Goal: Information Seeking & Learning: Learn about a topic

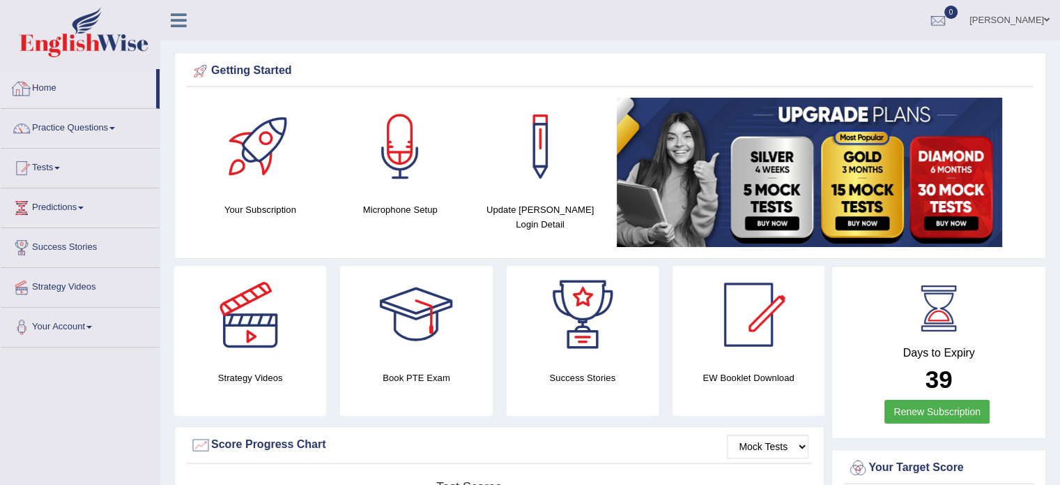
click at [45, 83] on link "Home" at bounding box center [78, 86] width 155 height 35
click at [98, 120] on link "Practice Questions" at bounding box center [80, 126] width 159 height 35
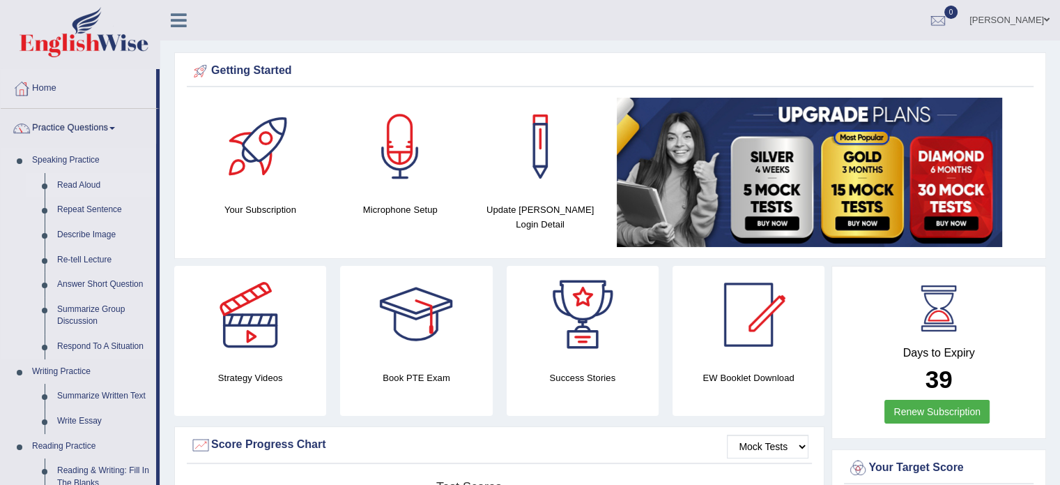
click at [90, 181] on link "Read Aloud" at bounding box center [103, 185] width 105 height 25
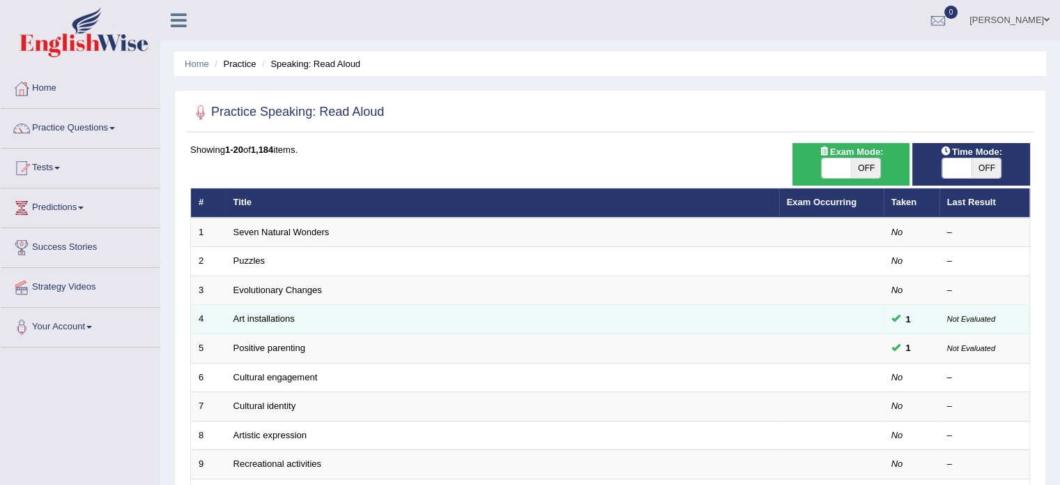
click at [900, 314] on span at bounding box center [896, 317] width 9 height 9
click at [274, 320] on link "Art installations" at bounding box center [264, 318] width 61 height 10
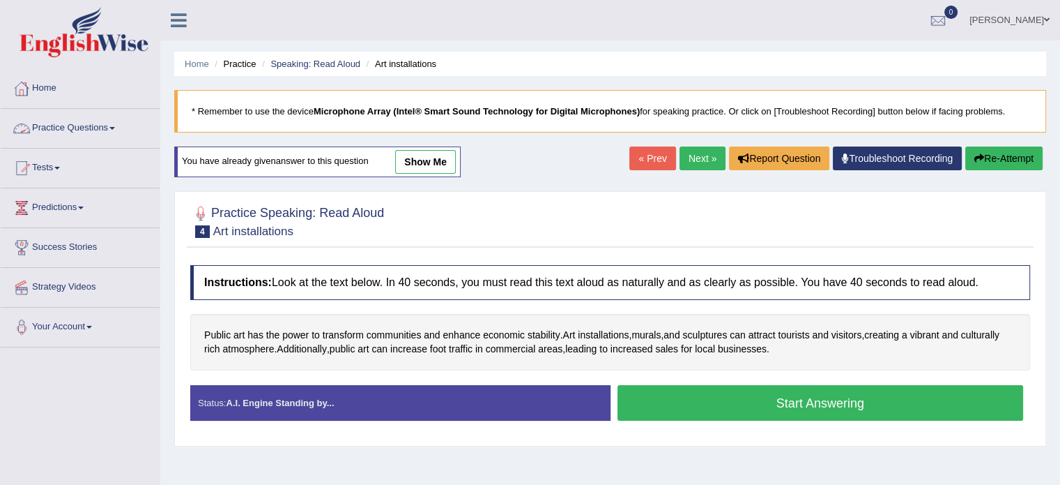
click at [128, 128] on link "Practice Questions" at bounding box center [80, 126] width 159 height 35
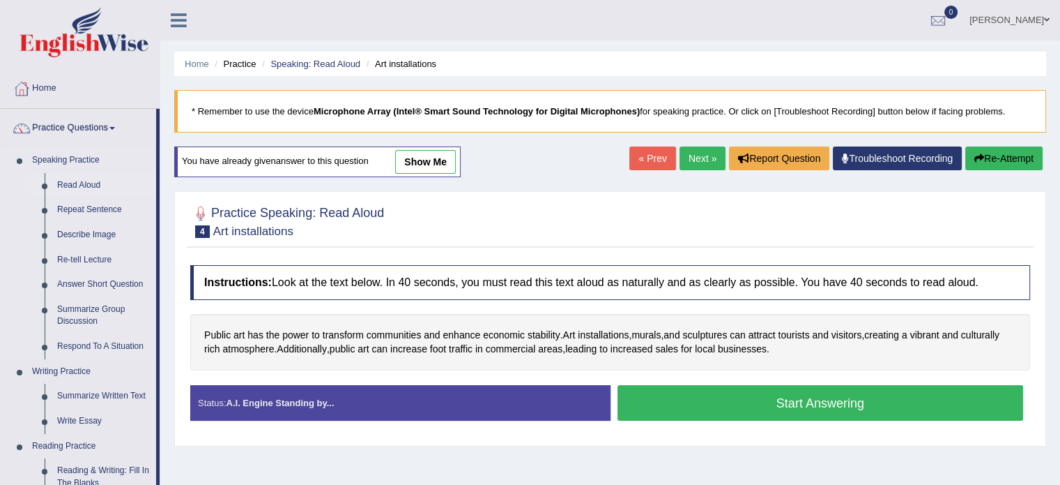
click at [75, 183] on link "Read Aloud" at bounding box center [103, 185] width 105 height 25
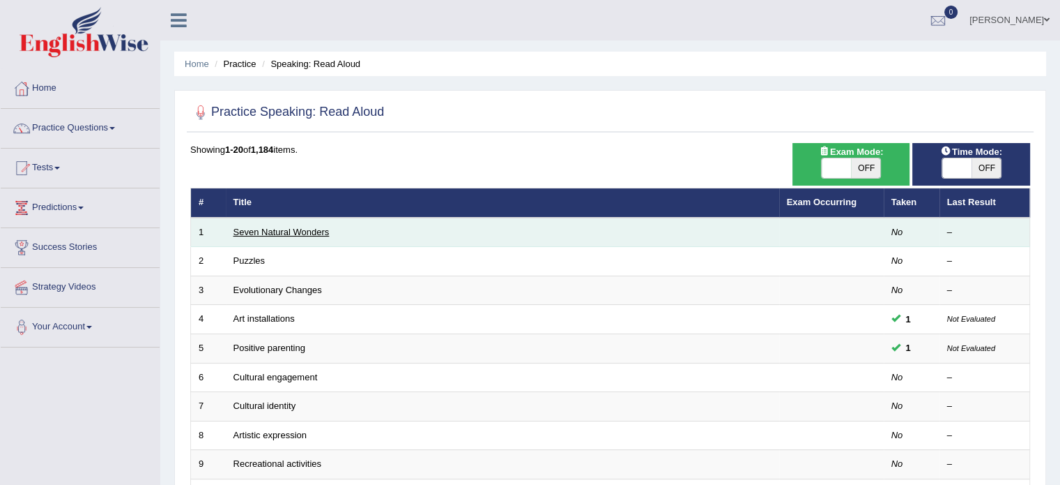
click at [278, 231] on link "Seven Natural Wonders" at bounding box center [282, 232] width 96 height 10
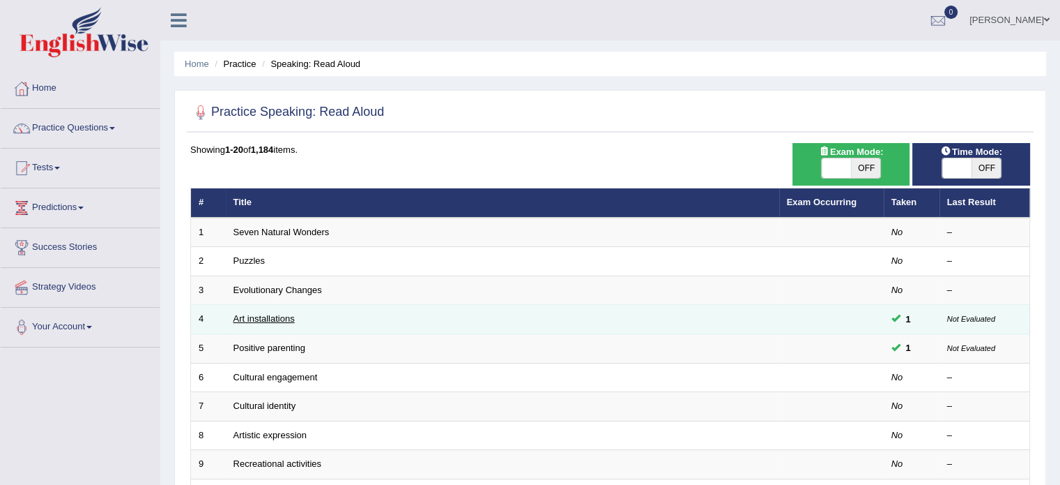
click at [257, 314] on link "Art installations" at bounding box center [264, 318] width 61 height 10
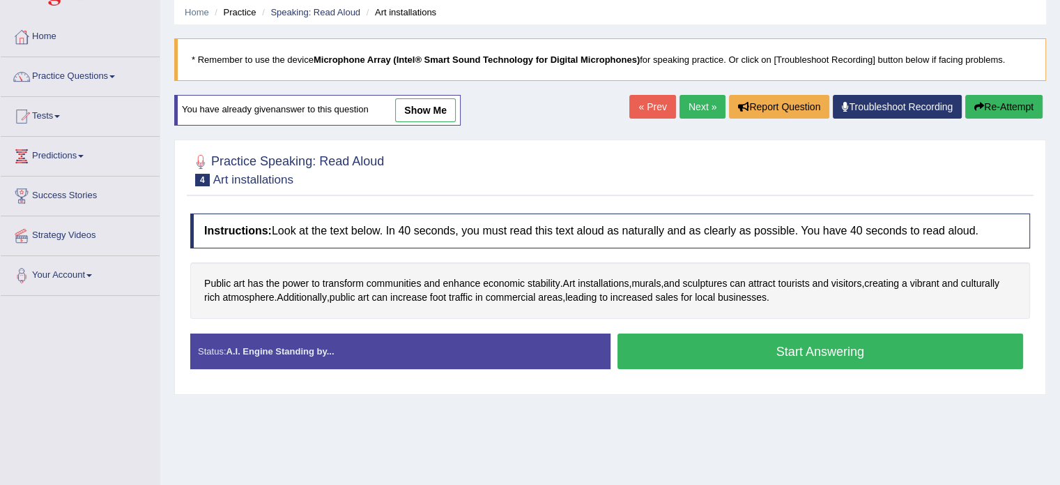
scroll to position [55, 0]
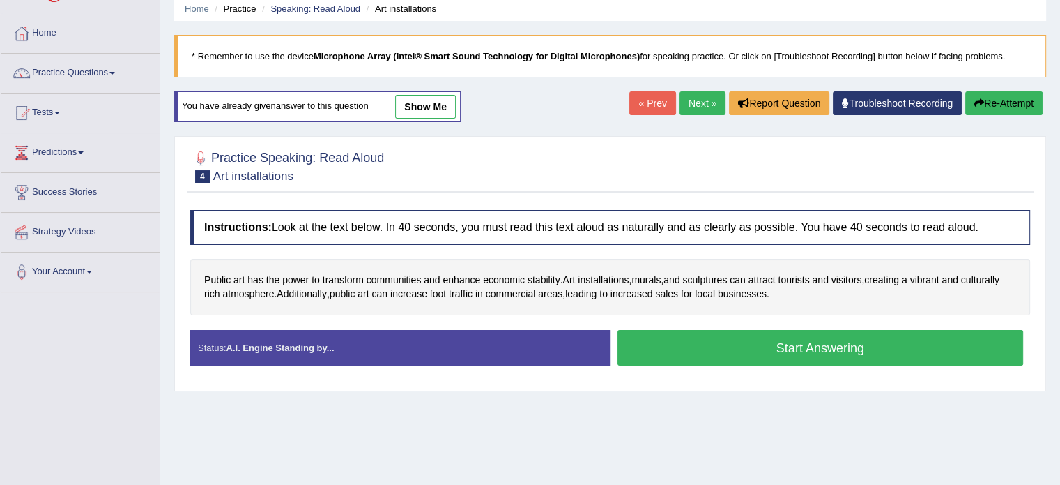
click at [798, 344] on button "Start Answering" at bounding box center [821, 348] width 406 height 36
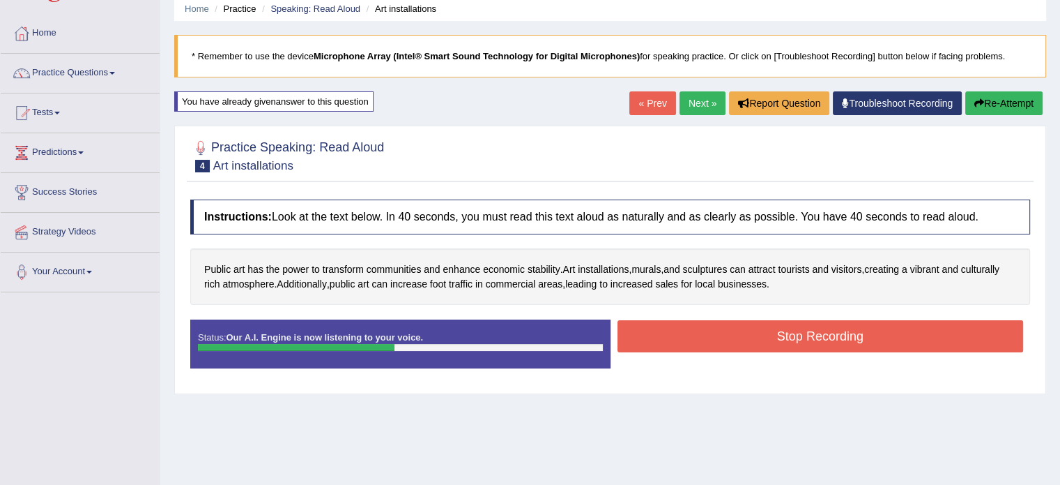
click at [798, 344] on button "Stop Recording" at bounding box center [821, 336] width 406 height 32
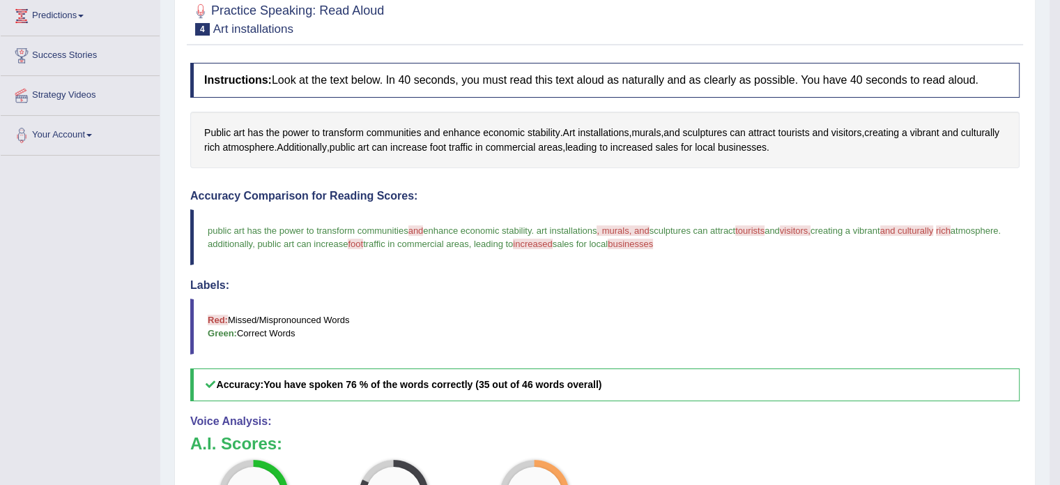
scroll to position [0, 0]
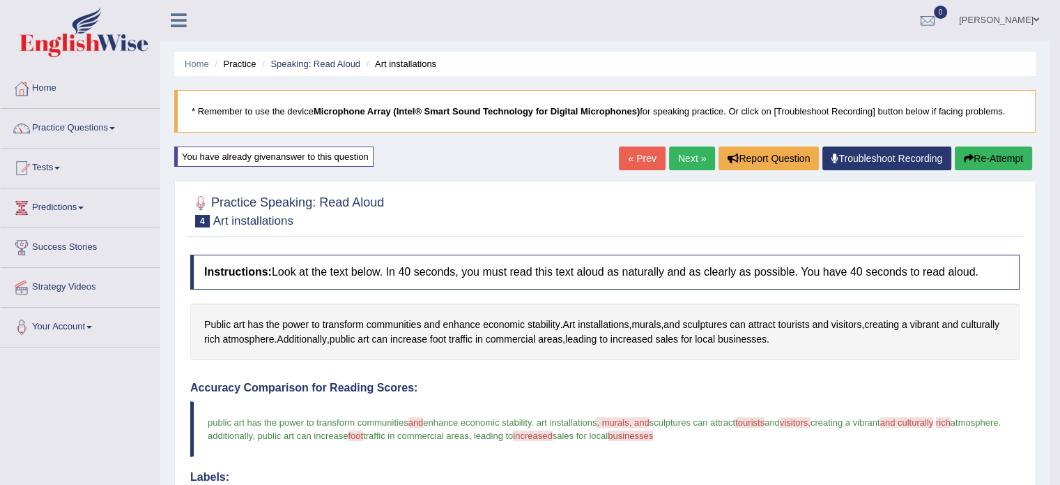
click at [981, 155] on button "Re-Attempt" at bounding box center [993, 158] width 77 height 24
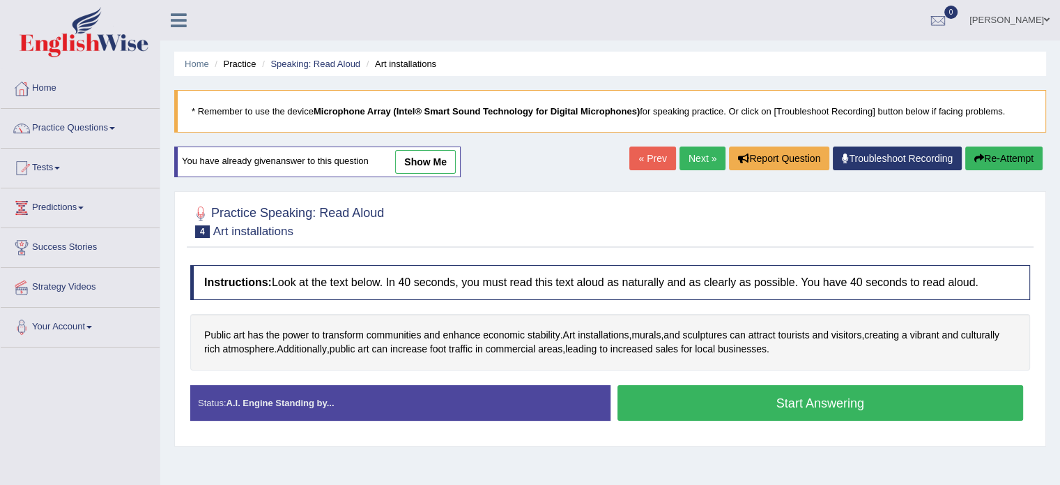
click at [723, 404] on button "Start Answering" at bounding box center [821, 403] width 406 height 36
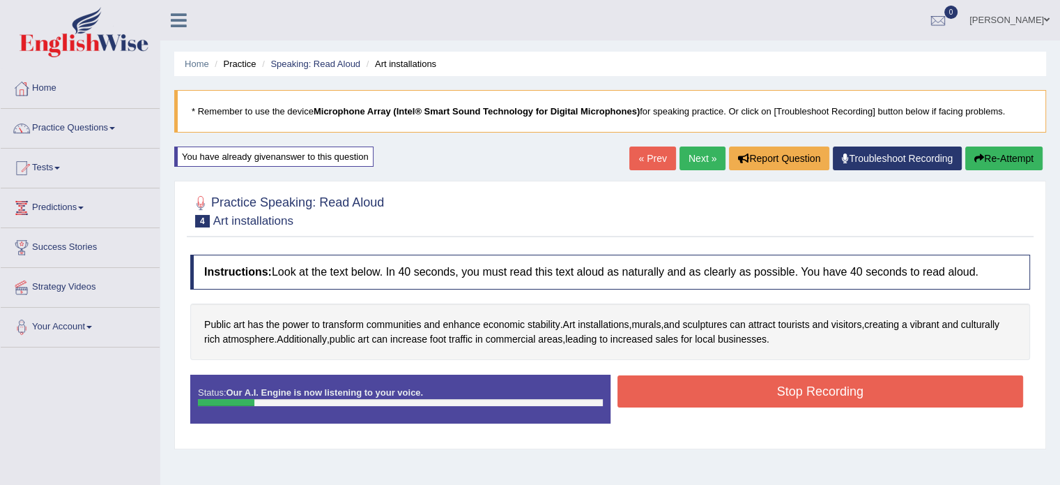
click at [994, 155] on button "Re-Attempt" at bounding box center [1004, 158] width 77 height 24
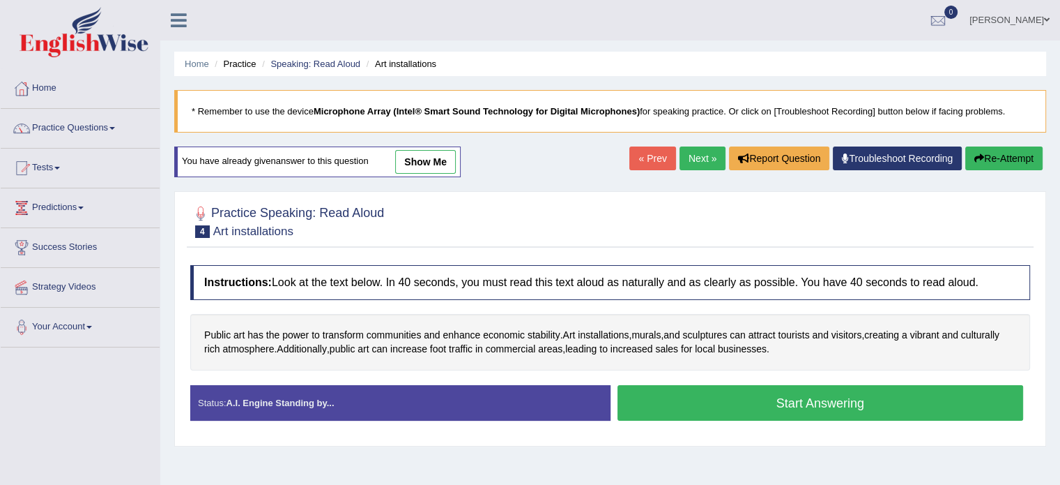
click at [711, 395] on button "Start Answering" at bounding box center [821, 403] width 406 height 36
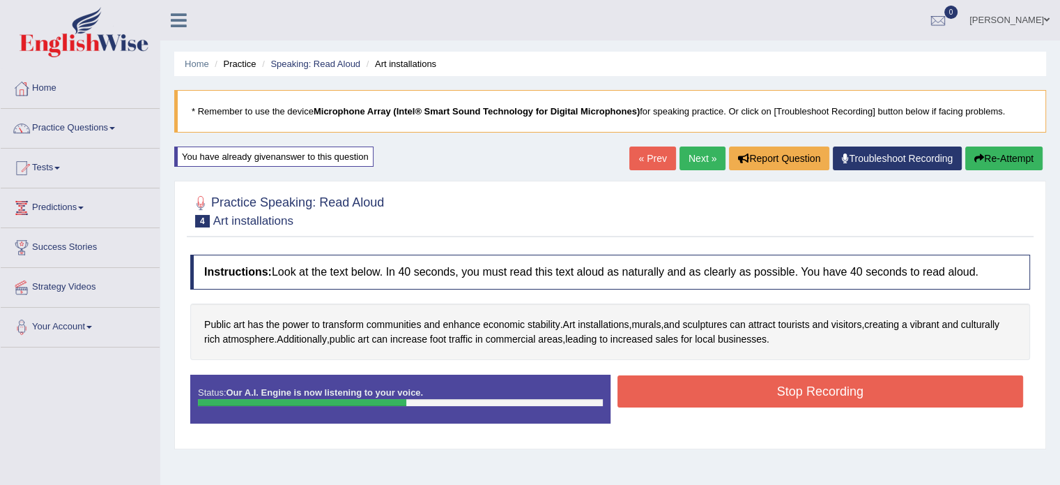
click at [761, 396] on button "Stop Recording" at bounding box center [821, 391] width 406 height 32
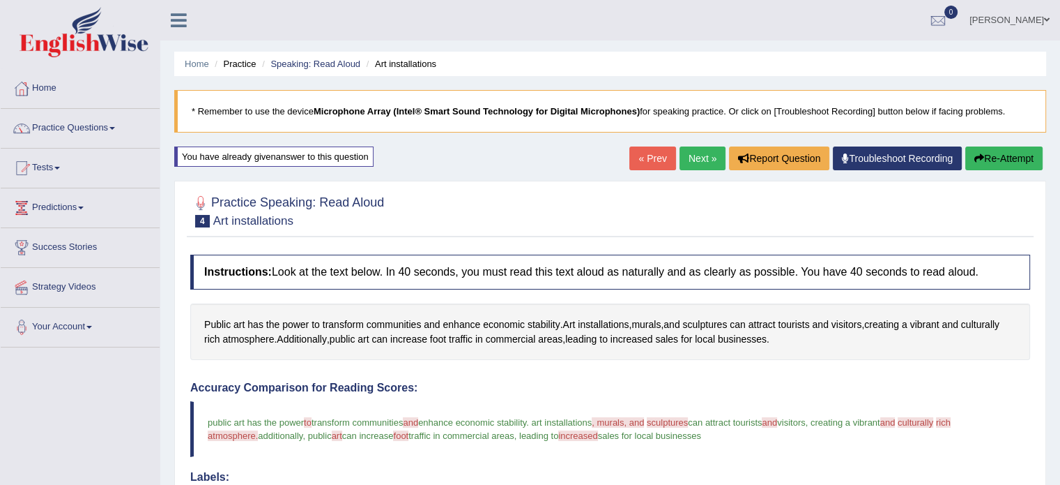
click at [1009, 150] on button "Re-Attempt" at bounding box center [1004, 158] width 77 height 24
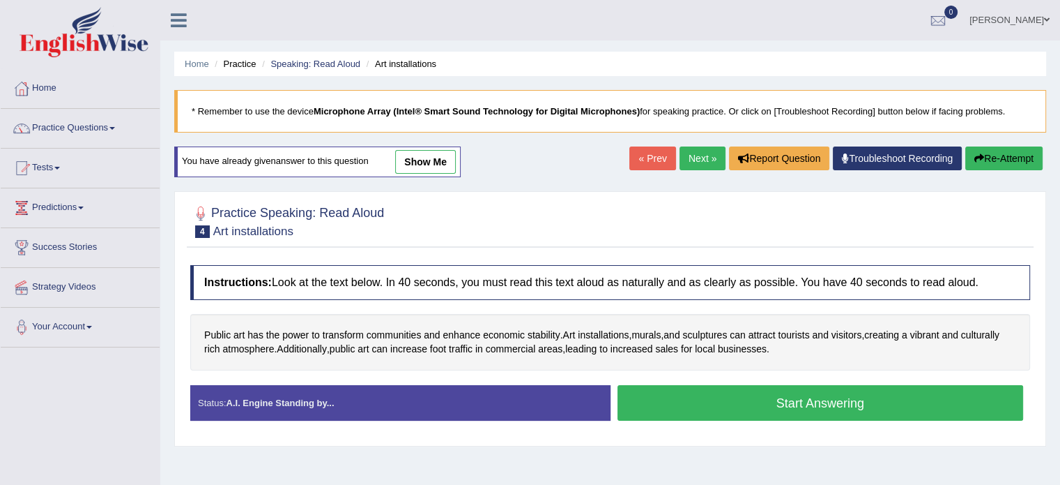
click at [714, 399] on button "Start Answering" at bounding box center [821, 403] width 406 height 36
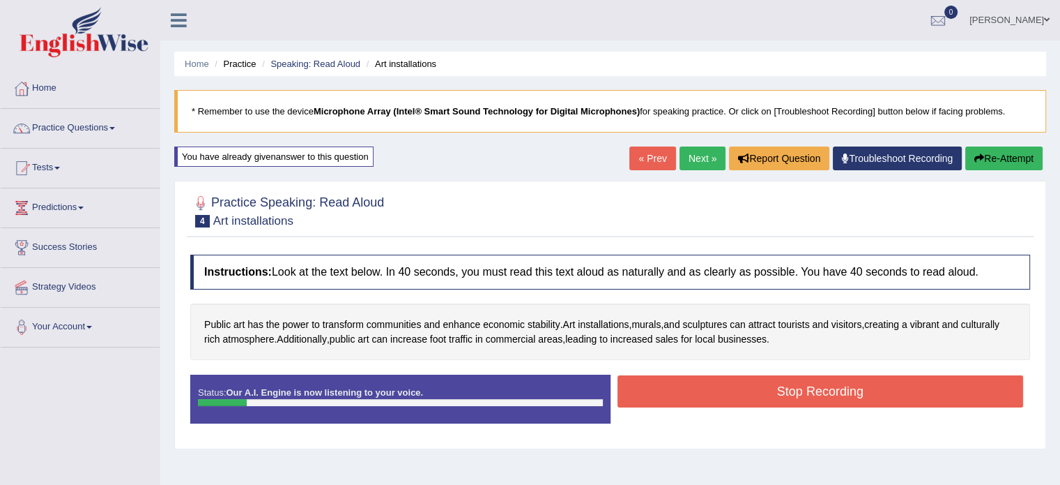
click at [981, 158] on button "Re-Attempt" at bounding box center [1004, 158] width 77 height 24
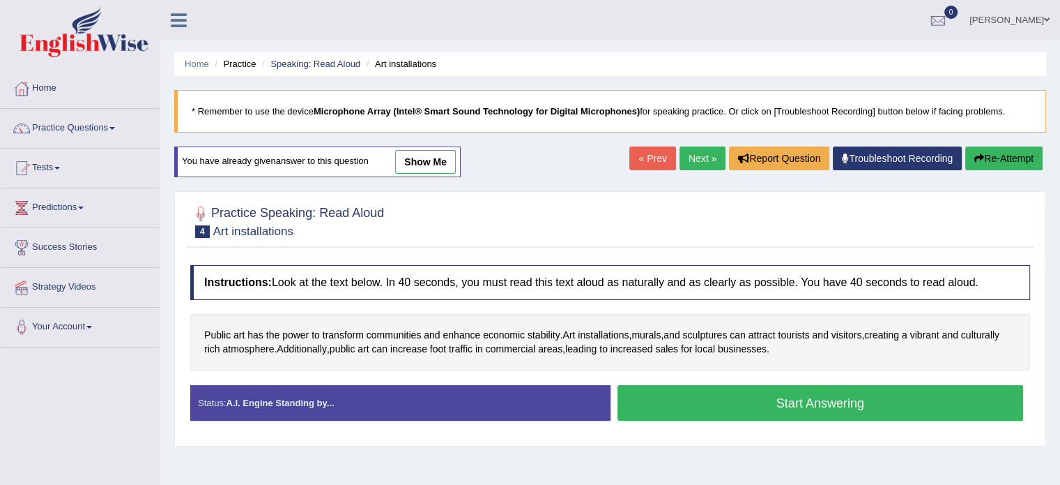
click at [734, 404] on button "Start Answering" at bounding box center [821, 403] width 406 height 36
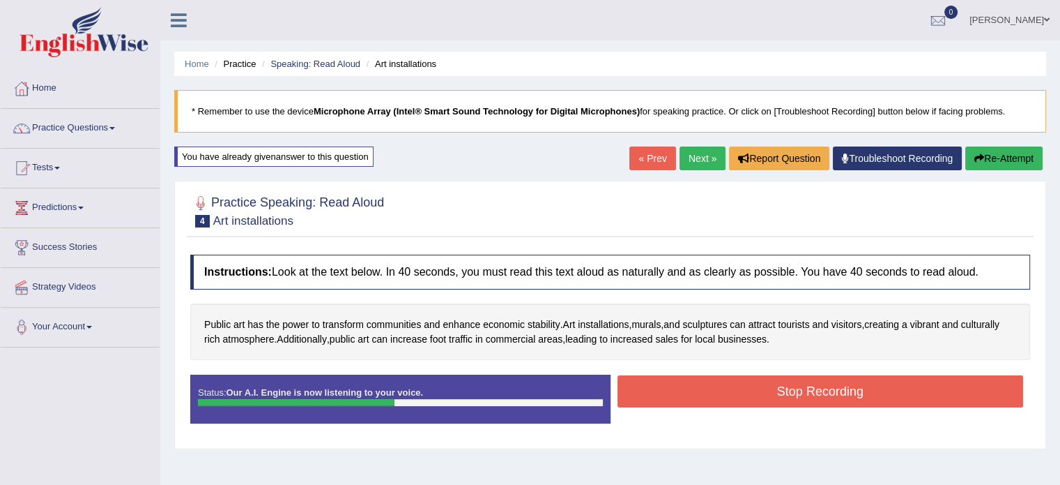
click at [775, 391] on button "Stop Recording" at bounding box center [821, 391] width 406 height 32
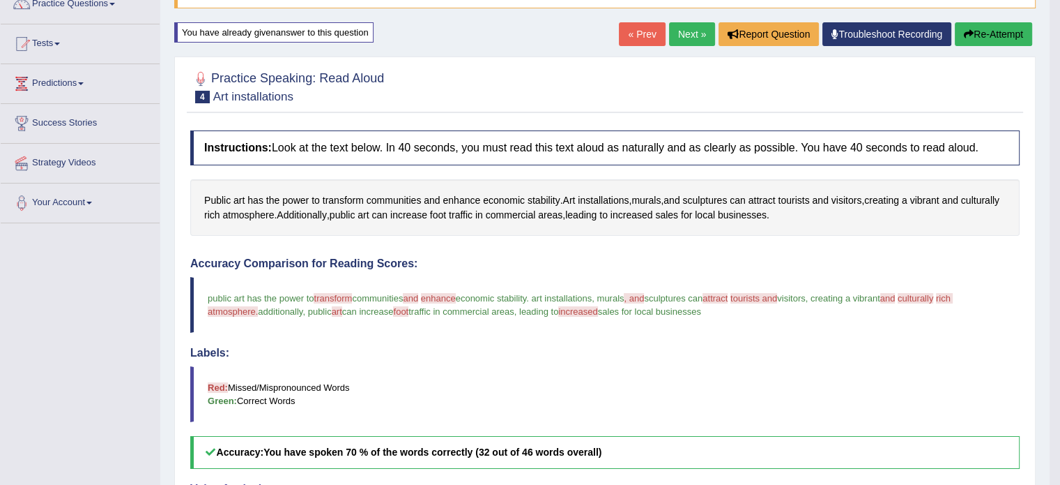
scroll to position [123, 0]
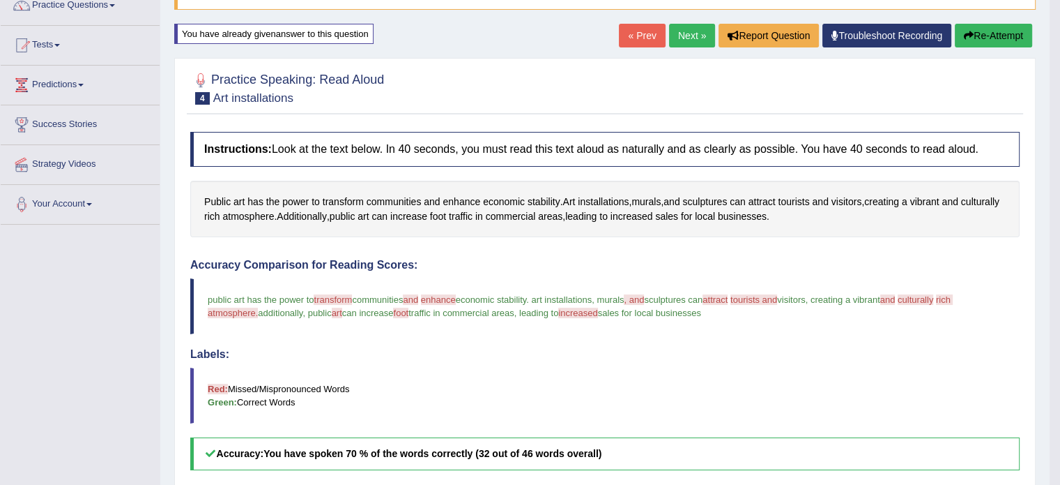
click at [992, 38] on button "Re-Attempt" at bounding box center [993, 36] width 77 height 24
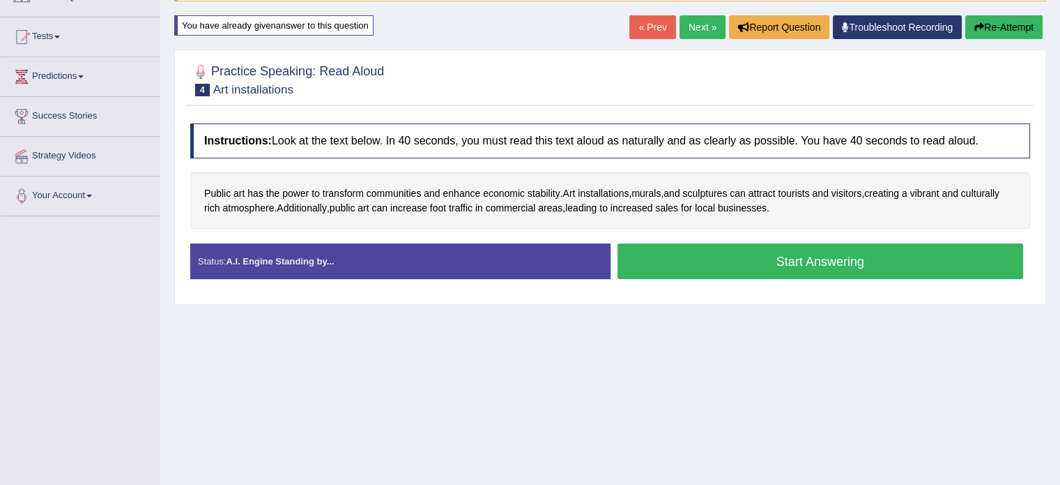
scroll to position [123, 0]
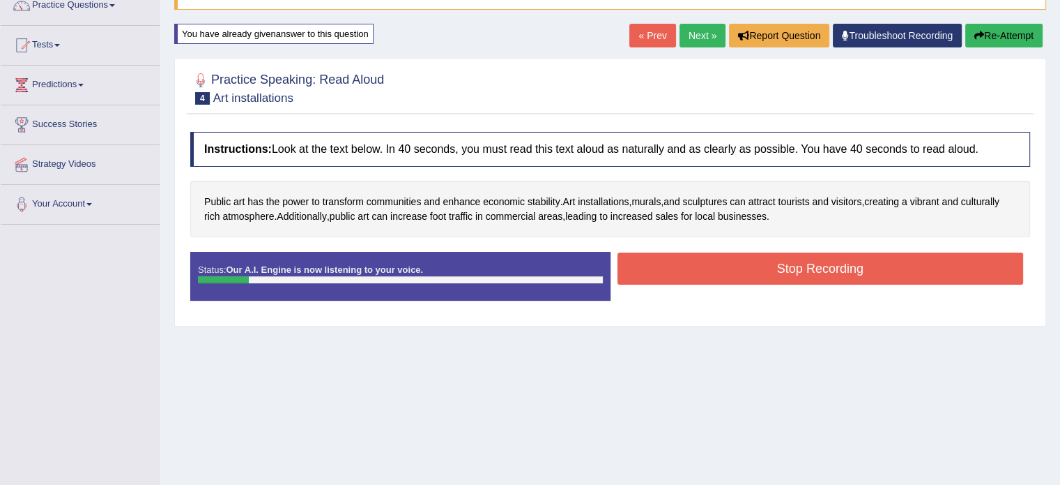
click at [992, 37] on button "Re-Attempt" at bounding box center [1004, 36] width 77 height 24
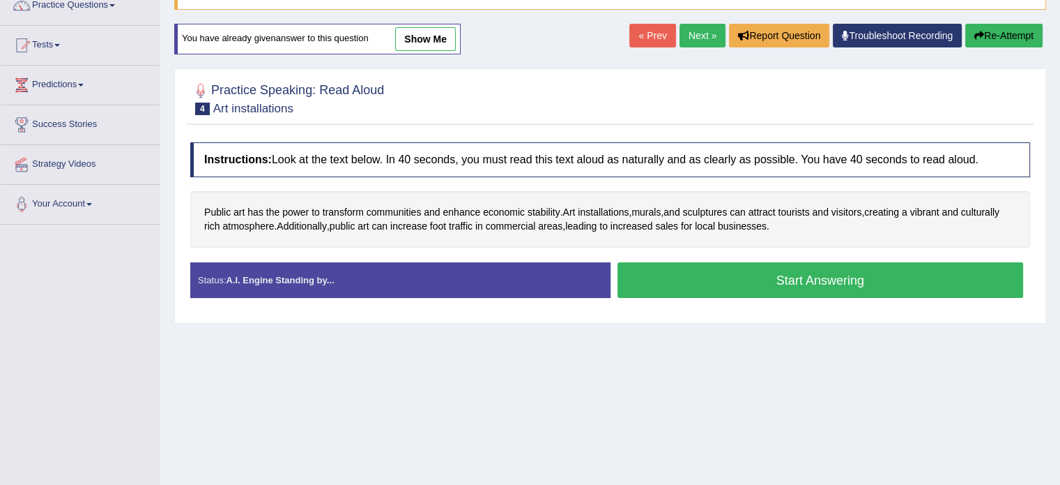
click at [719, 284] on button "Start Answering" at bounding box center [821, 280] width 406 height 36
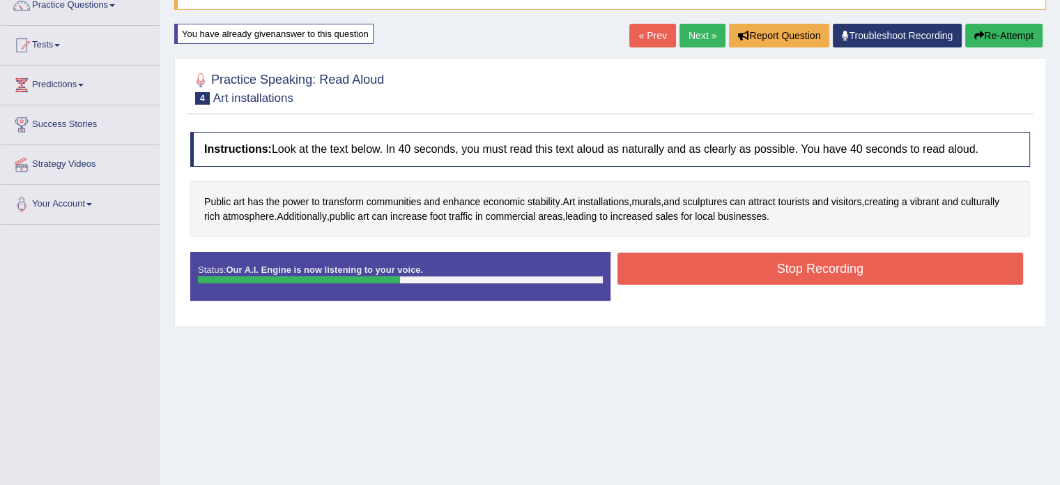
click at [816, 270] on button "Stop Recording" at bounding box center [821, 268] width 406 height 32
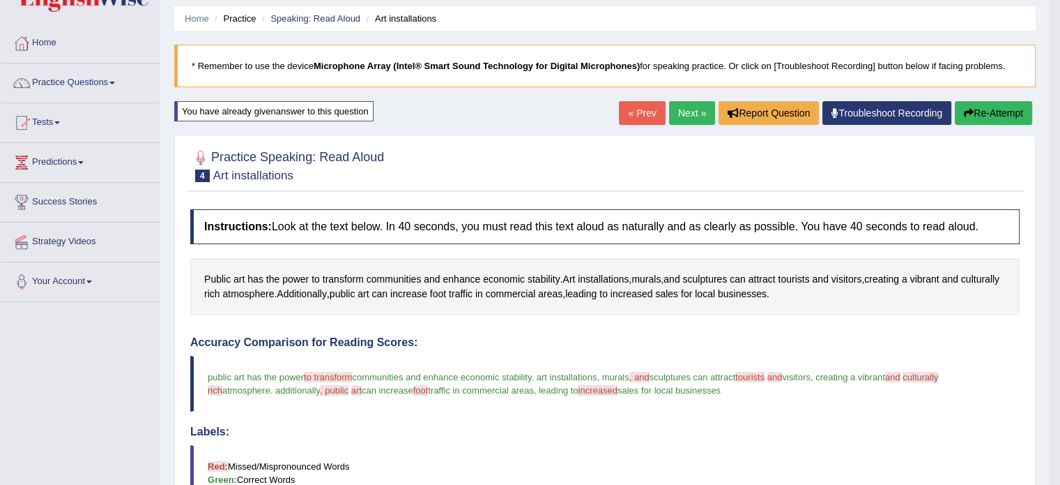
scroll to position [39, 0]
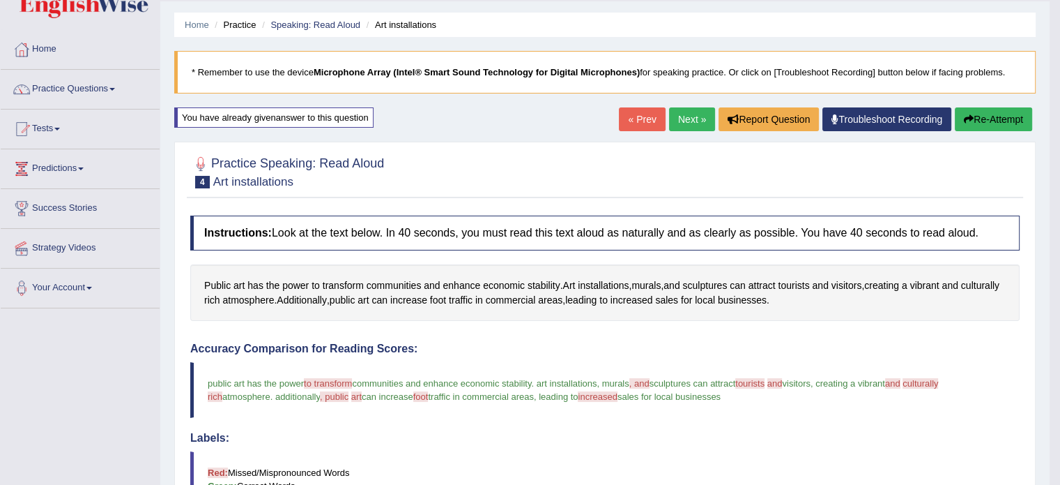
click at [970, 114] on button "Re-Attempt" at bounding box center [993, 119] width 77 height 24
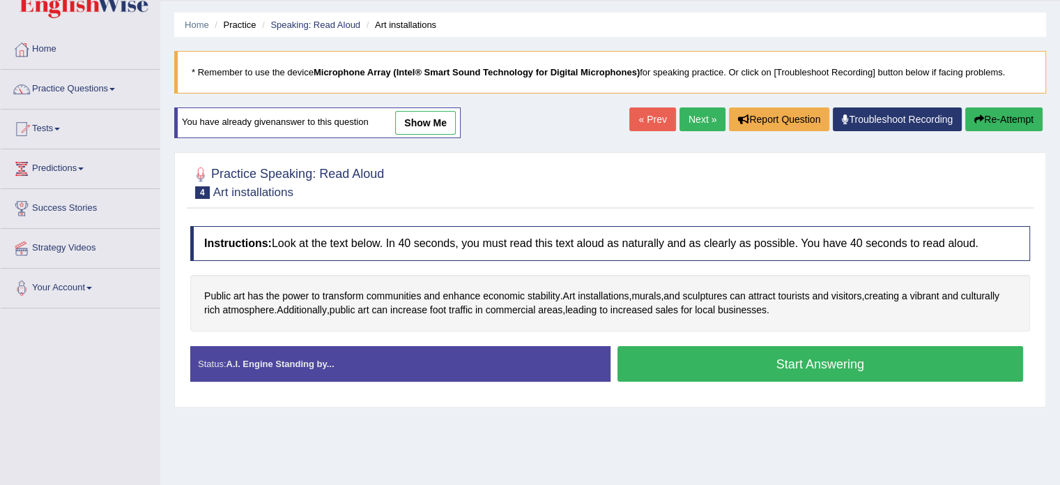
click at [758, 372] on button "Start Answering" at bounding box center [821, 364] width 406 height 36
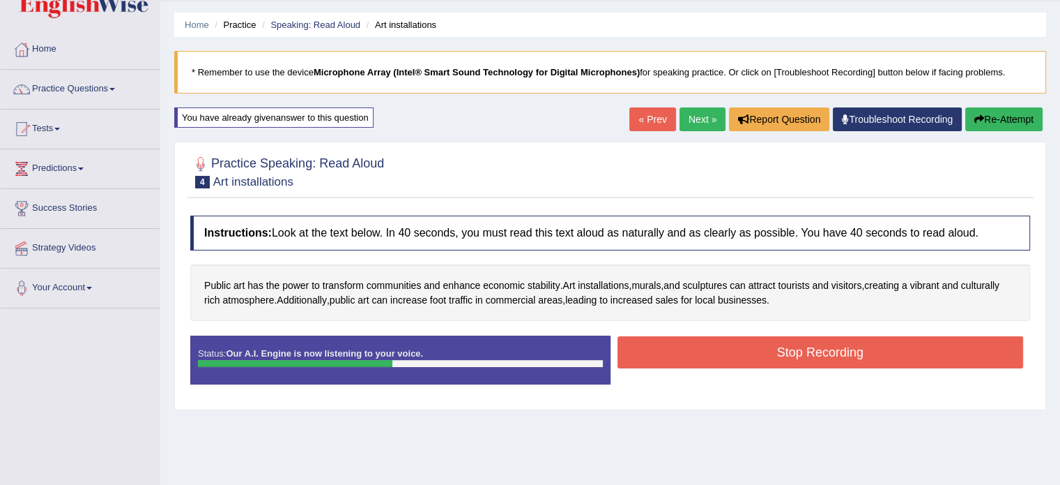
click at [796, 355] on button "Stop Recording" at bounding box center [821, 352] width 406 height 32
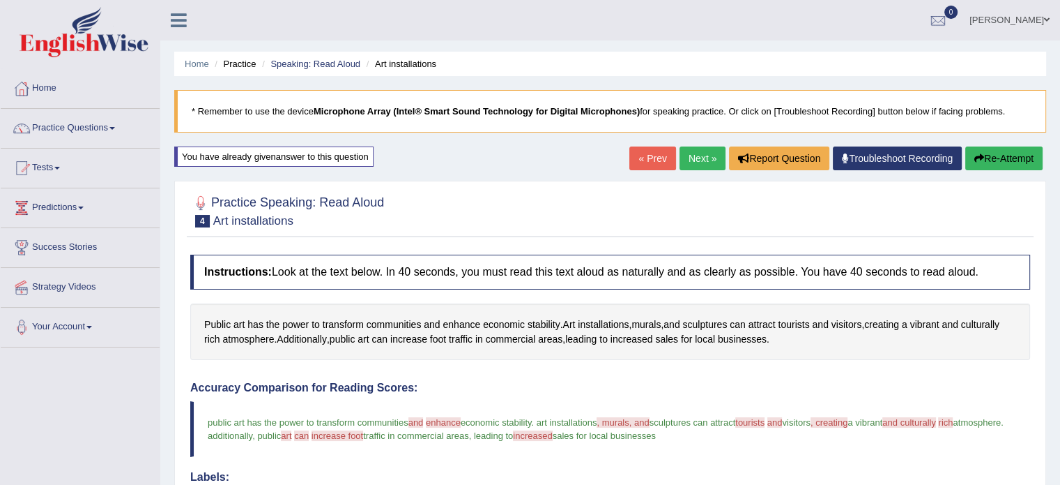
click at [1002, 155] on button "Re-Attempt" at bounding box center [1004, 158] width 77 height 24
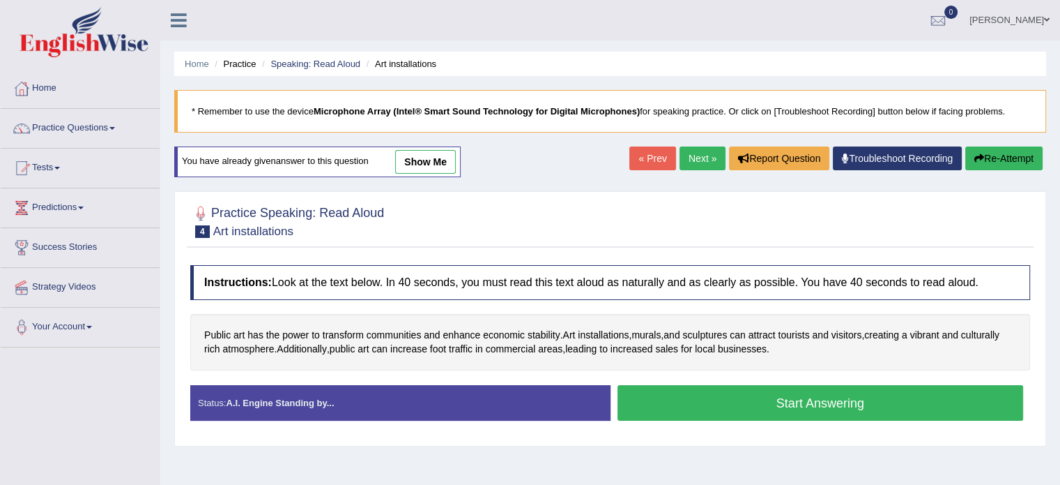
click at [753, 404] on button "Start Answering" at bounding box center [821, 403] width 406 height 36
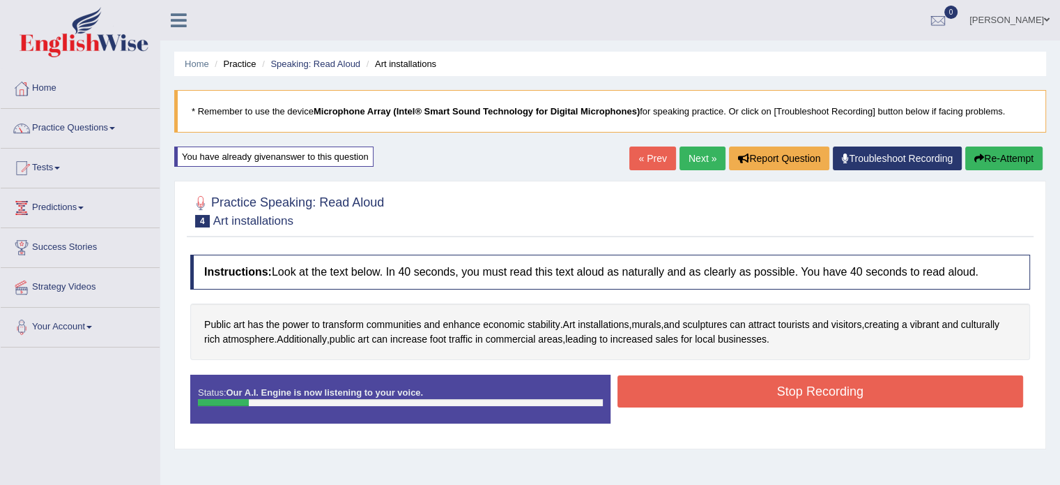
click at [1022, 154] on button "Re-Attempt" at bounding box center [1004, 158] width 77 height 24
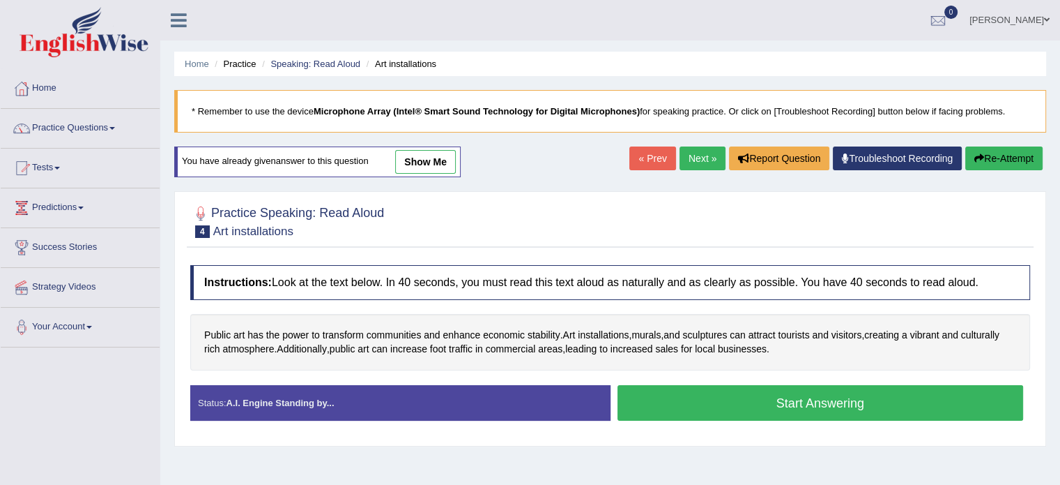
click at [739, 409] on button "Start Answering" at bounding box center [821, 403] width 406 height 36
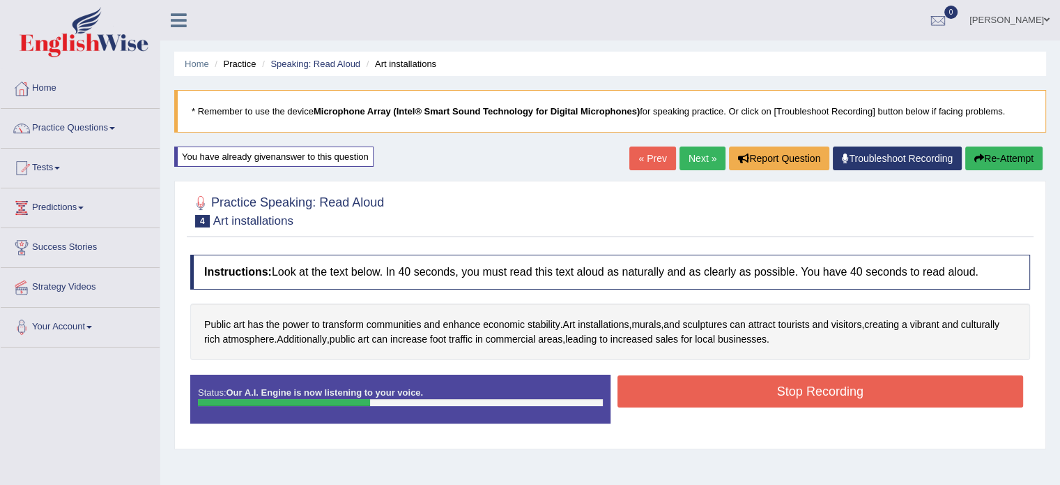
click at [778, 394] on button "Stop Recording" at bounding box center [821, 391] width 406 height 32
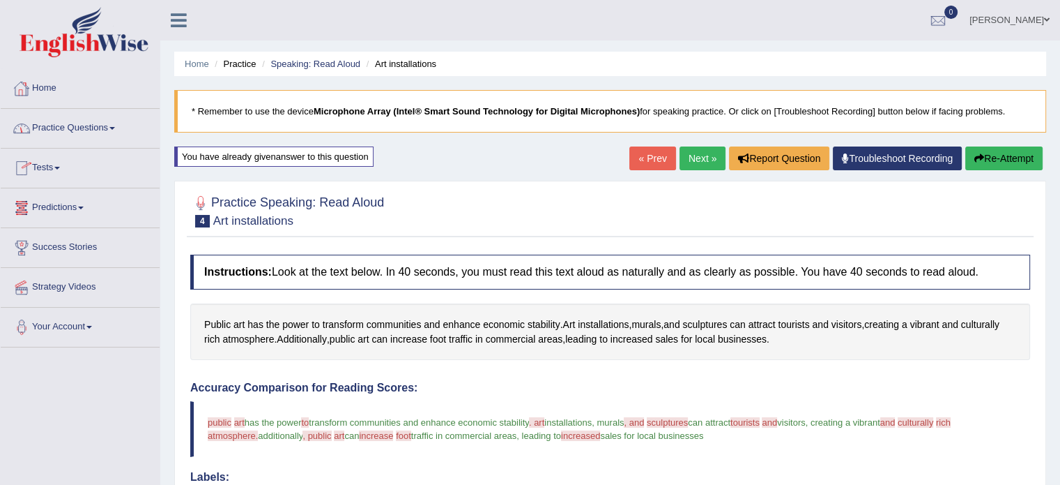
click at [120, 130] on link "Practice Questions" at bounding box center [80, 126] width 159 height 35
